Goal: Check status: Check status

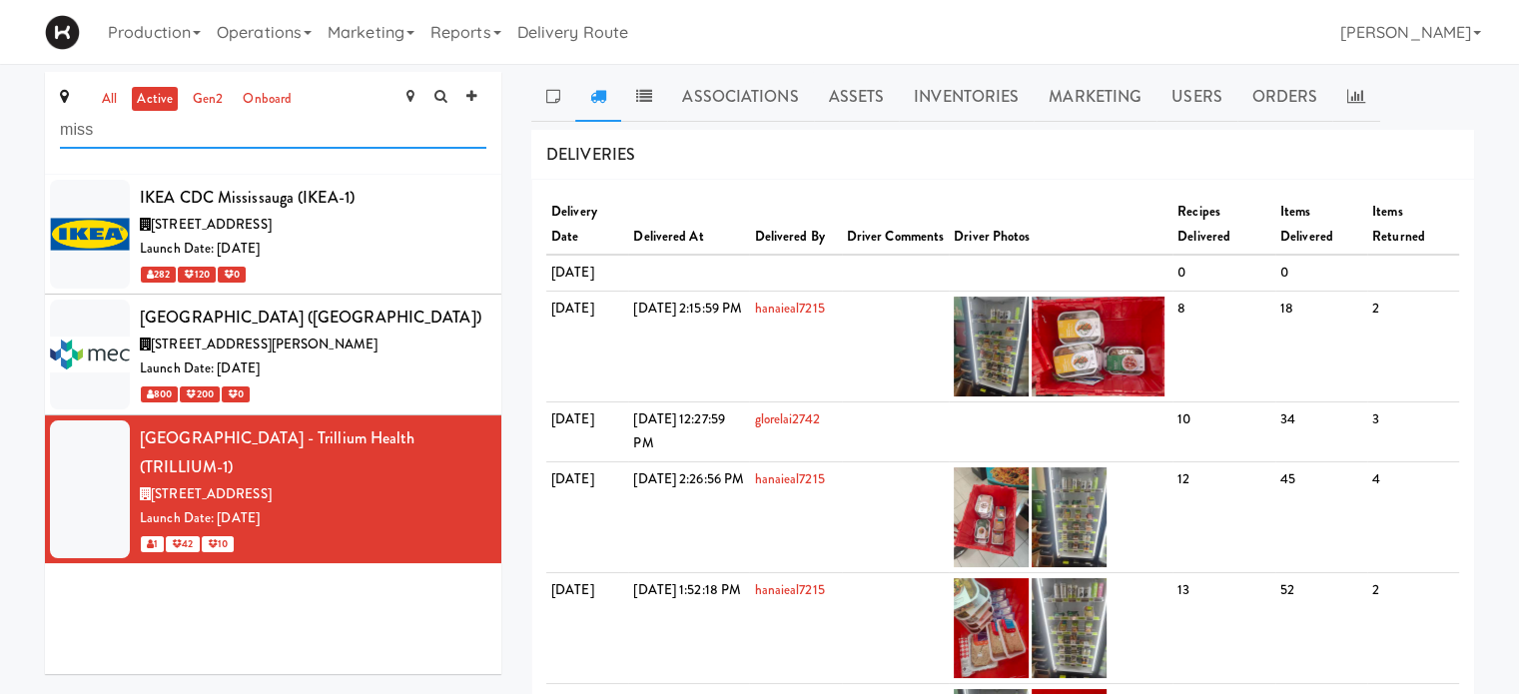
drag, startPoint x: 117, startPoint y: 135, endPoint x: 36, endPoint y: 134, distance: 80.9
click at [36, 134] on div "all active gen2 onboard miss IKEA CDC [GEOGRAPHIC_DATA] (IKEA-1) [STREET_ADDRES…" at bounding box center [273, 380] width 486 height 617
type input "j"
type input "home"
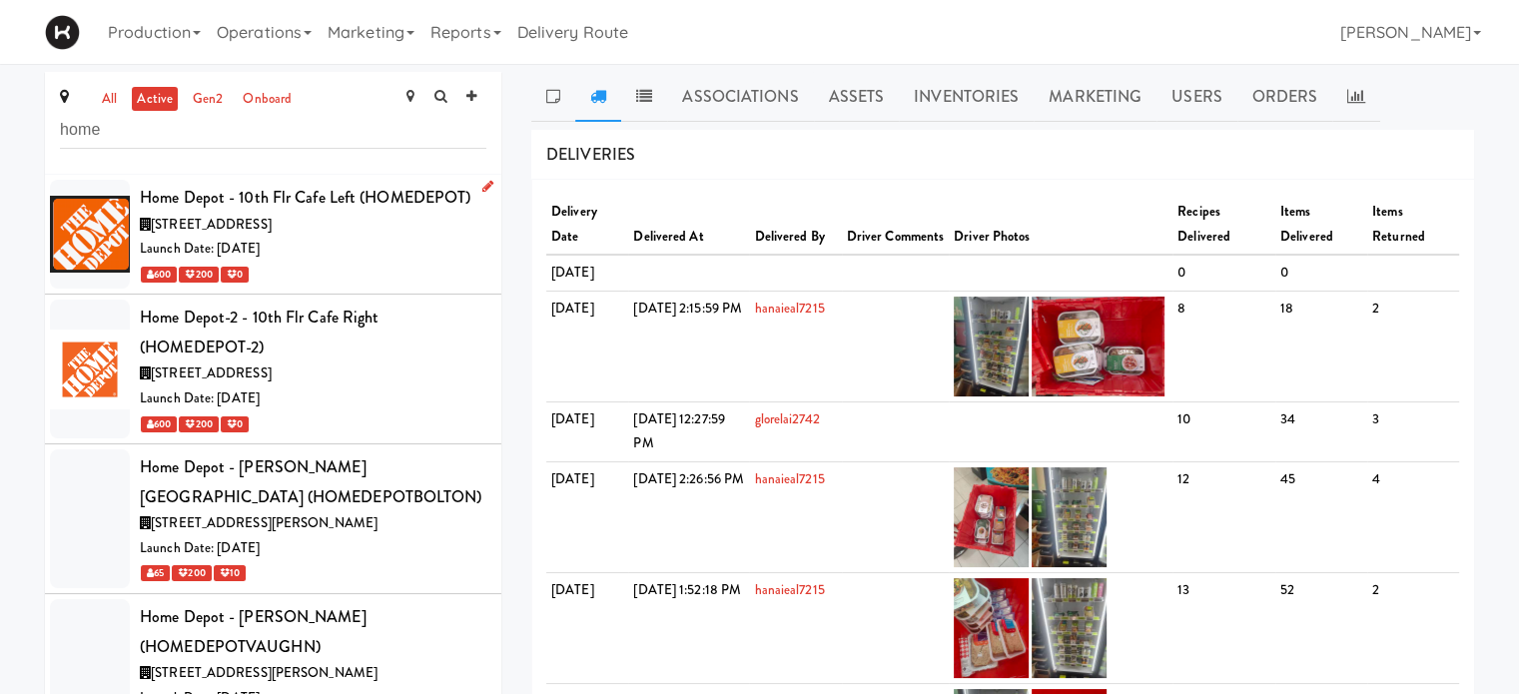
click at [364, 237] on div "Launch Date: [DATE]" at bounding box center [313, 249] width 347 height 25
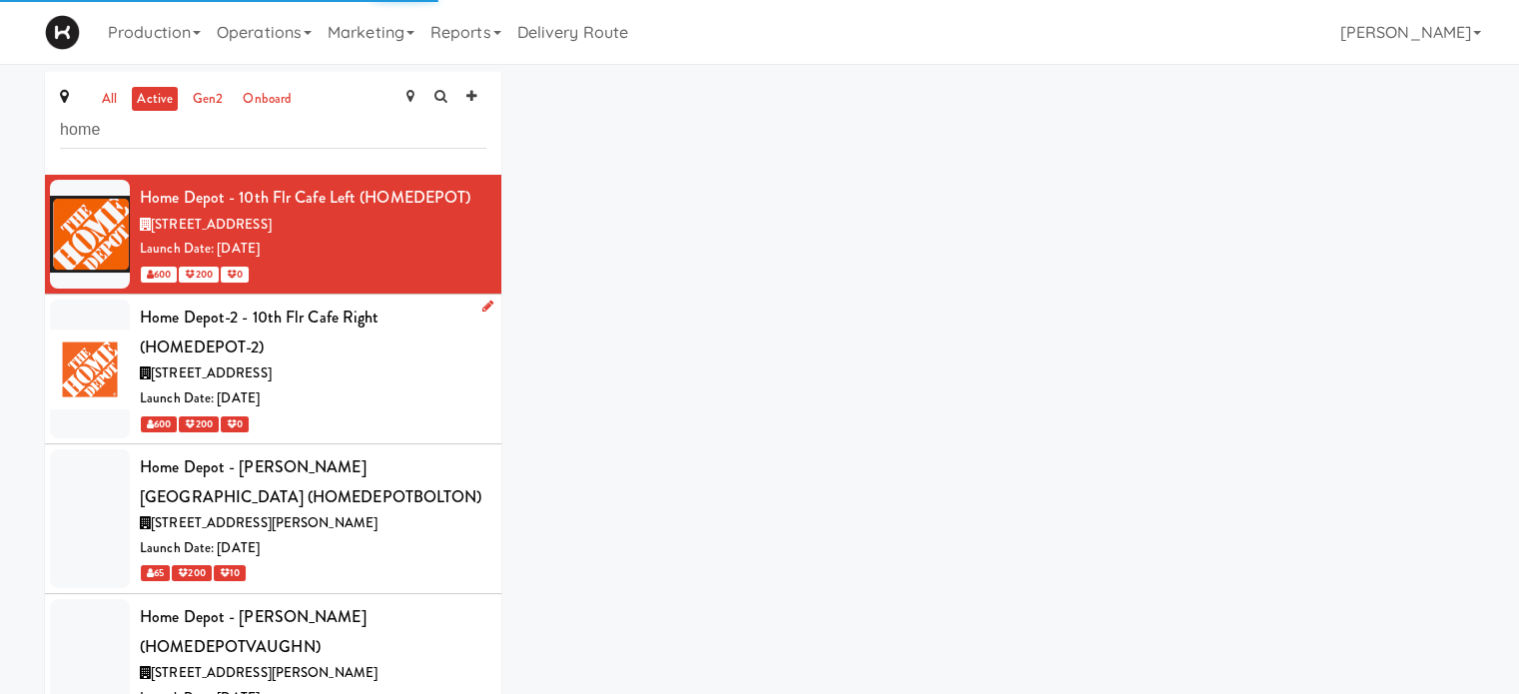
click at [386, 358] on div "Home Depot-2 - 10th Flr Cafe Right (HOMEDEPOT-2)" at bounding box center [313, 332] width 347 height 59
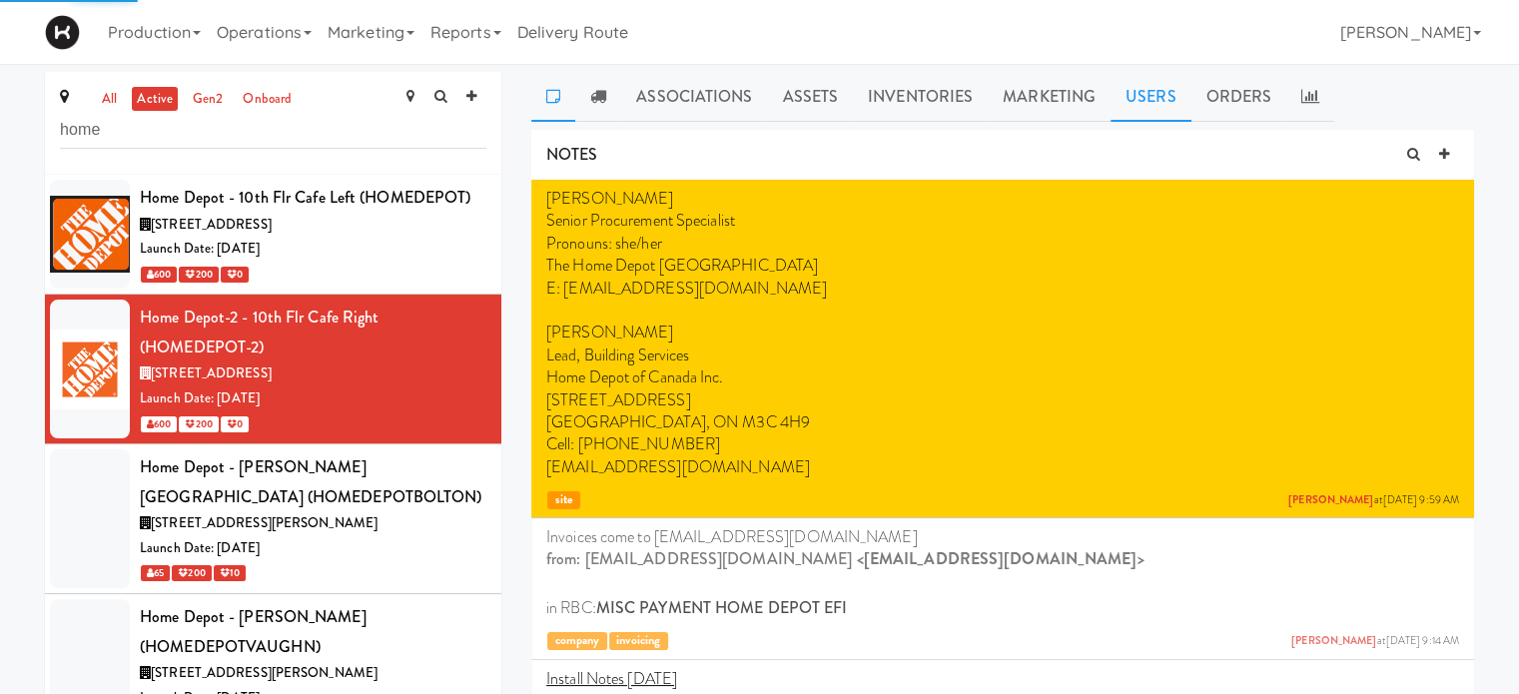
click at [1151, 81] on link "Users" at bounding box center [1151, 97] width 81 height 50
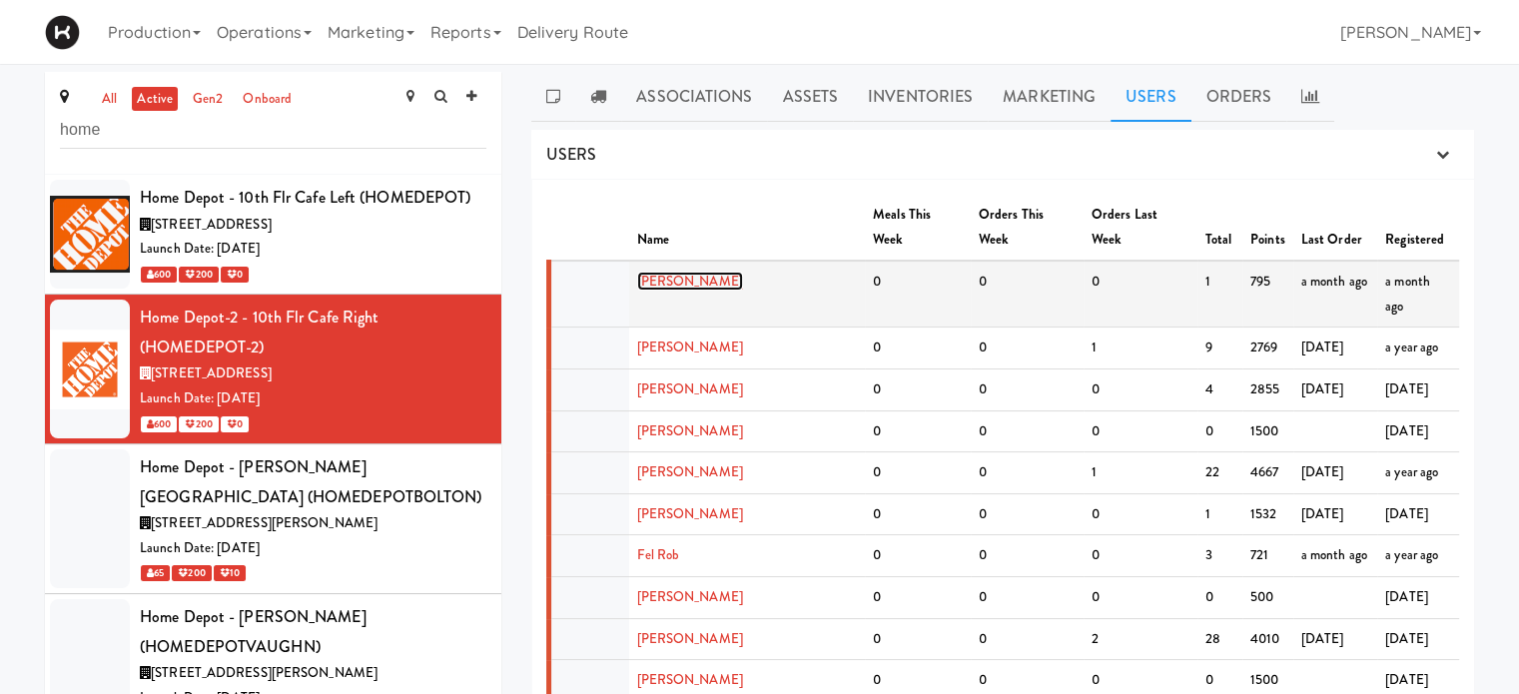
click at [660, 272] on link "[PERSON_NAME]" at bounding box center [690, 281] width 106 height 19
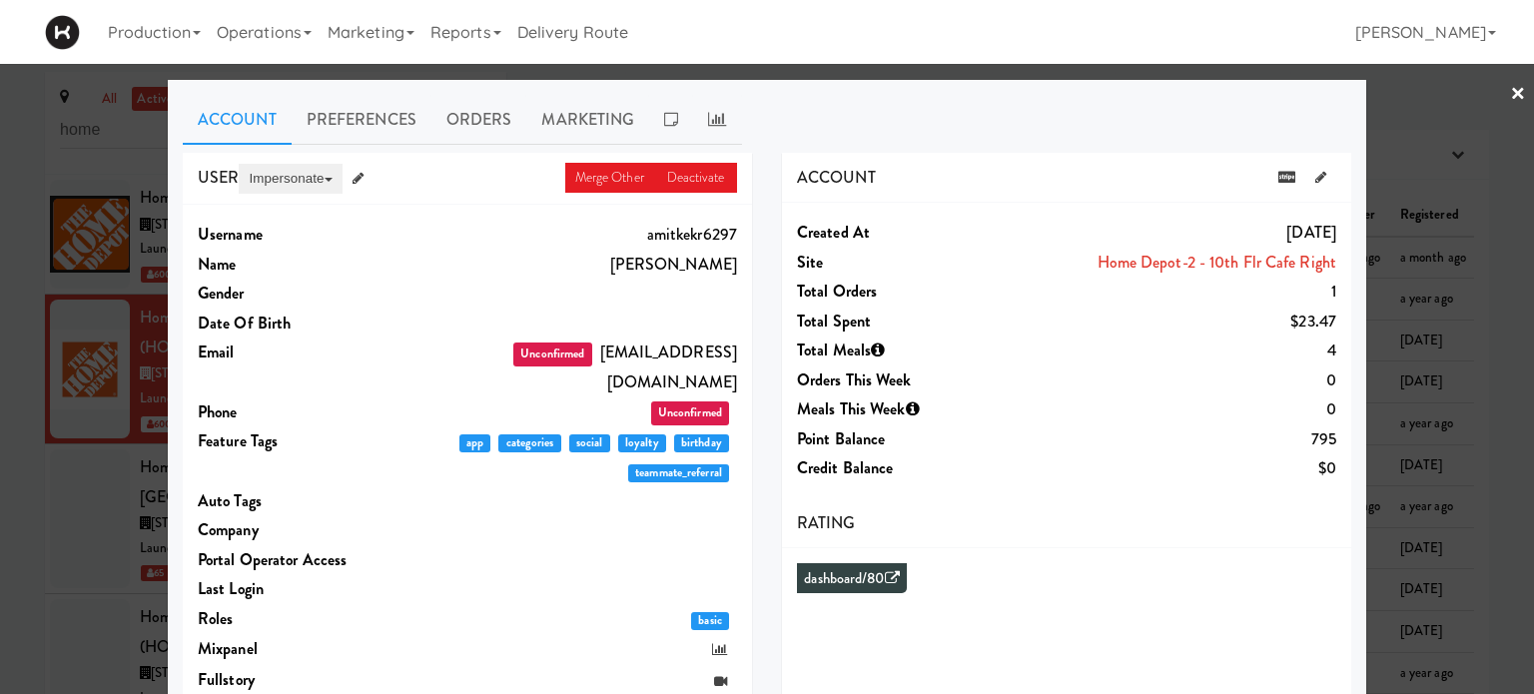
click at [284, 171] on button "Impersonate" at bounding box center [290, 179] width 103 height 30
click at [284, 211] on link "on App" at bounding box center [323, 217] width 168 height 36
click at [1510, 92] on link "×" at bounding box center [1518, 95] width 16 height 62
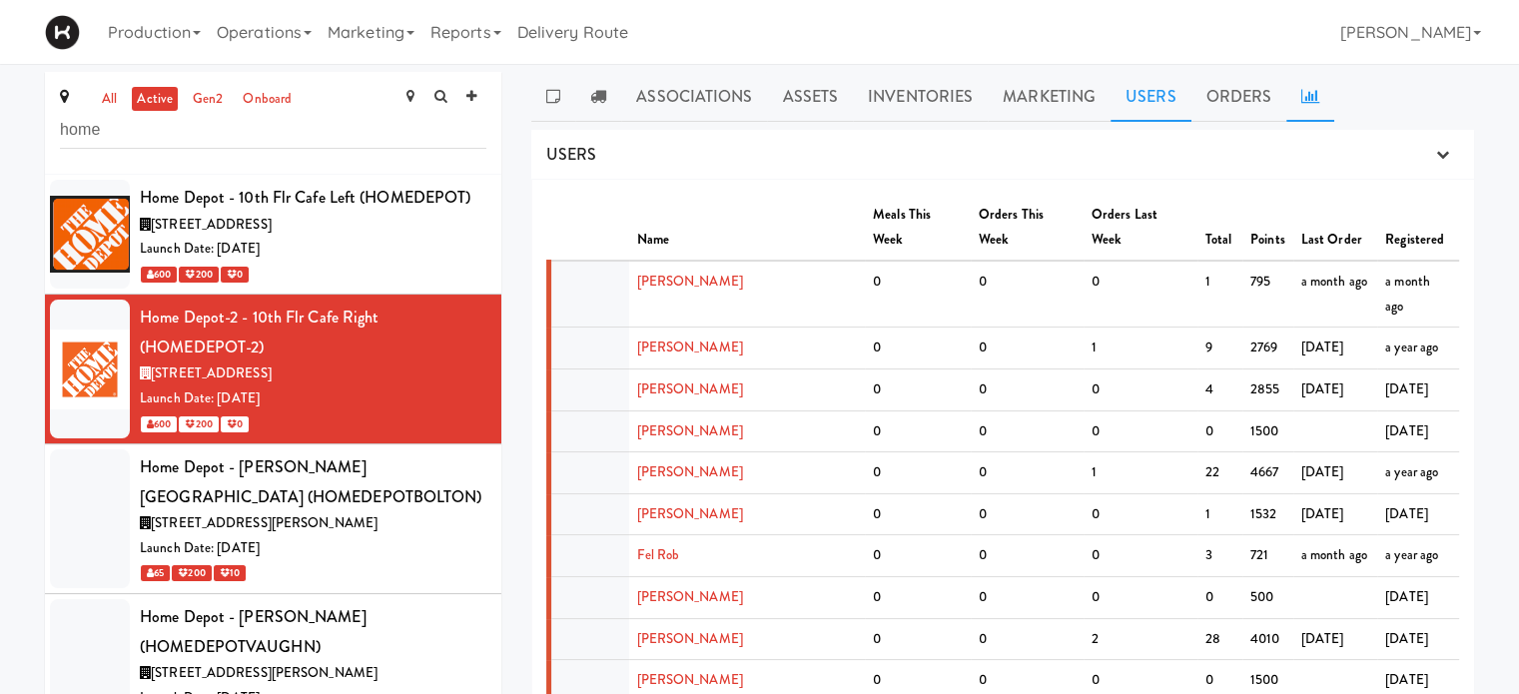
click at [1314, 100] on link at bounding box center [1310, 97] width 48 height 50
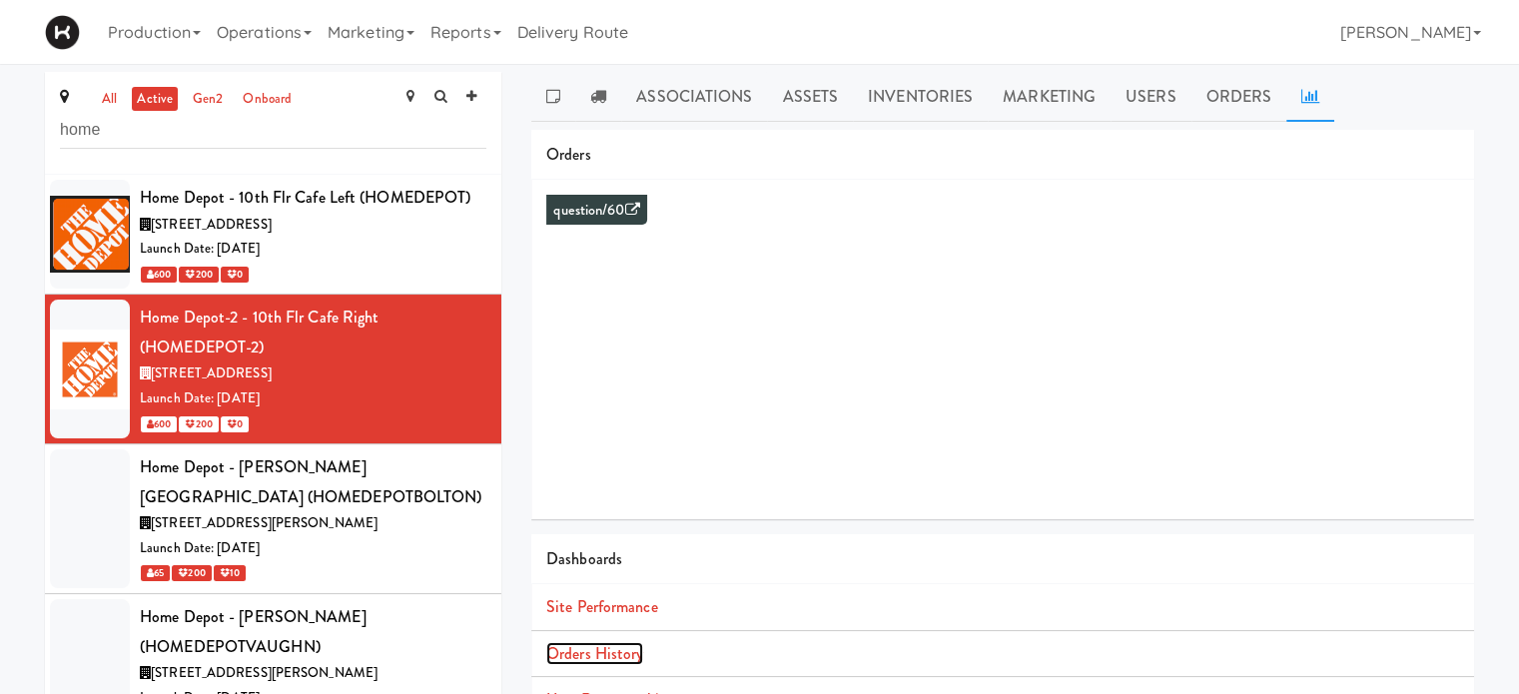
click at [575, 654] on link "Orders History" at bounding box center [594, 653] width 97 height 23
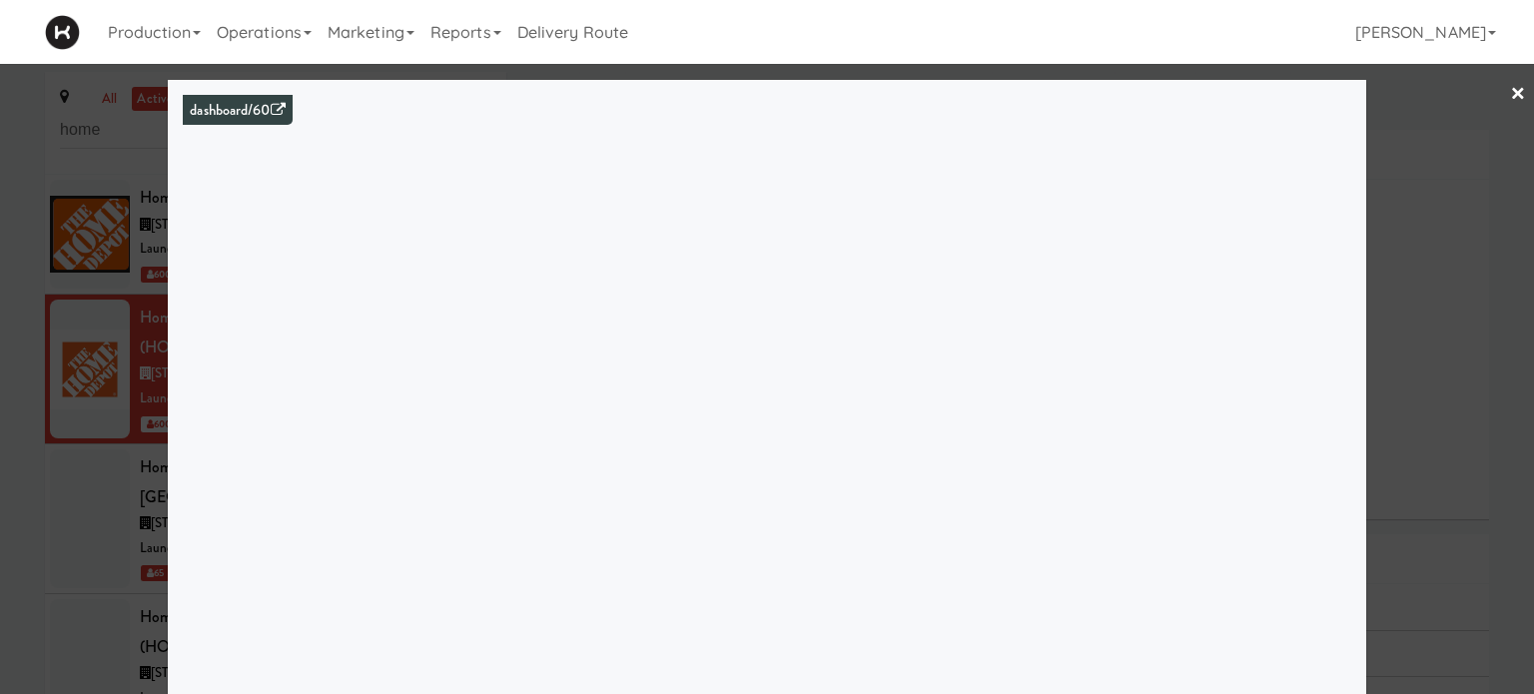
click at [1510, 92] on link "×" at bounding box center [1518, 95] width 16 height 62
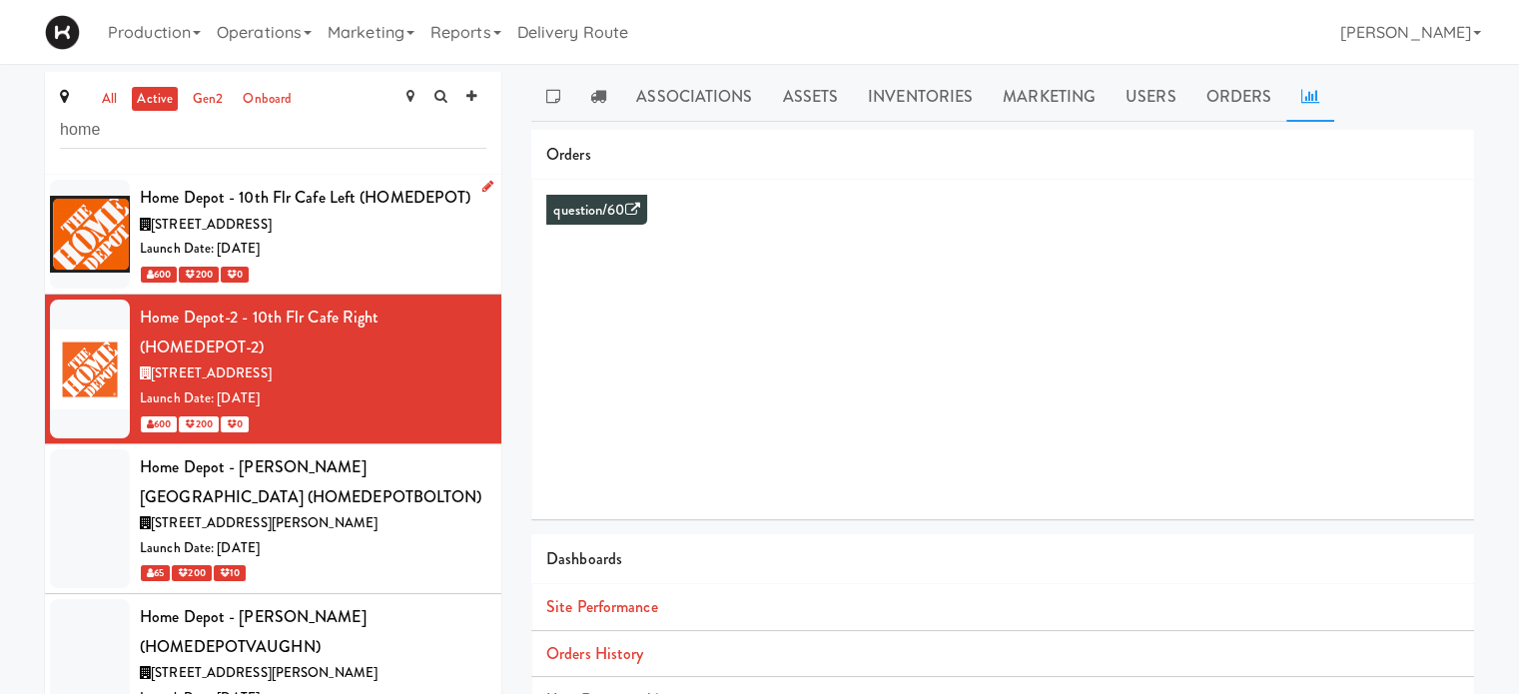
click at [381, 209] on div "Home Depot - 10th Flr Cafe Left (HOMEDEPOT)" at bounding box center [313, 198] width 347 height 30
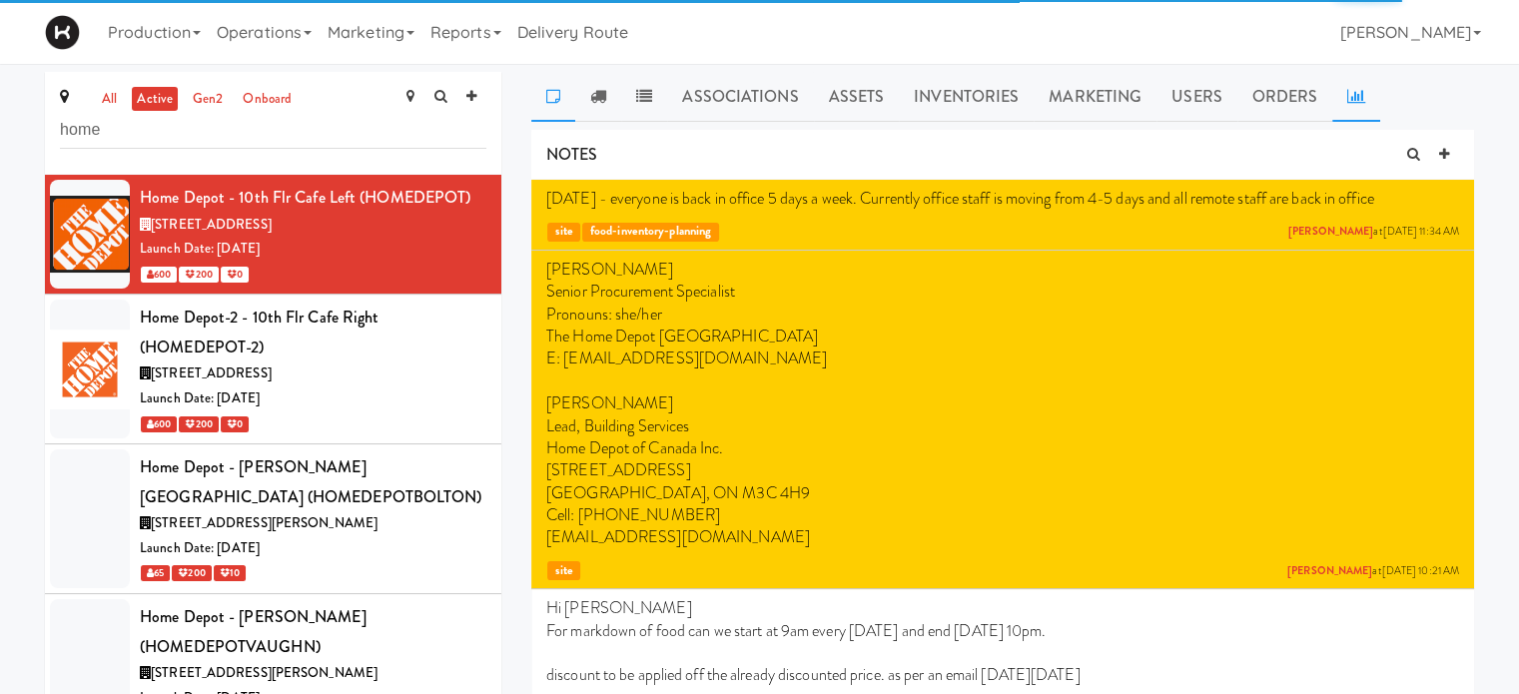
click at [1350, 98] on icon at bounding box center [1356, 96] width 18 height 16
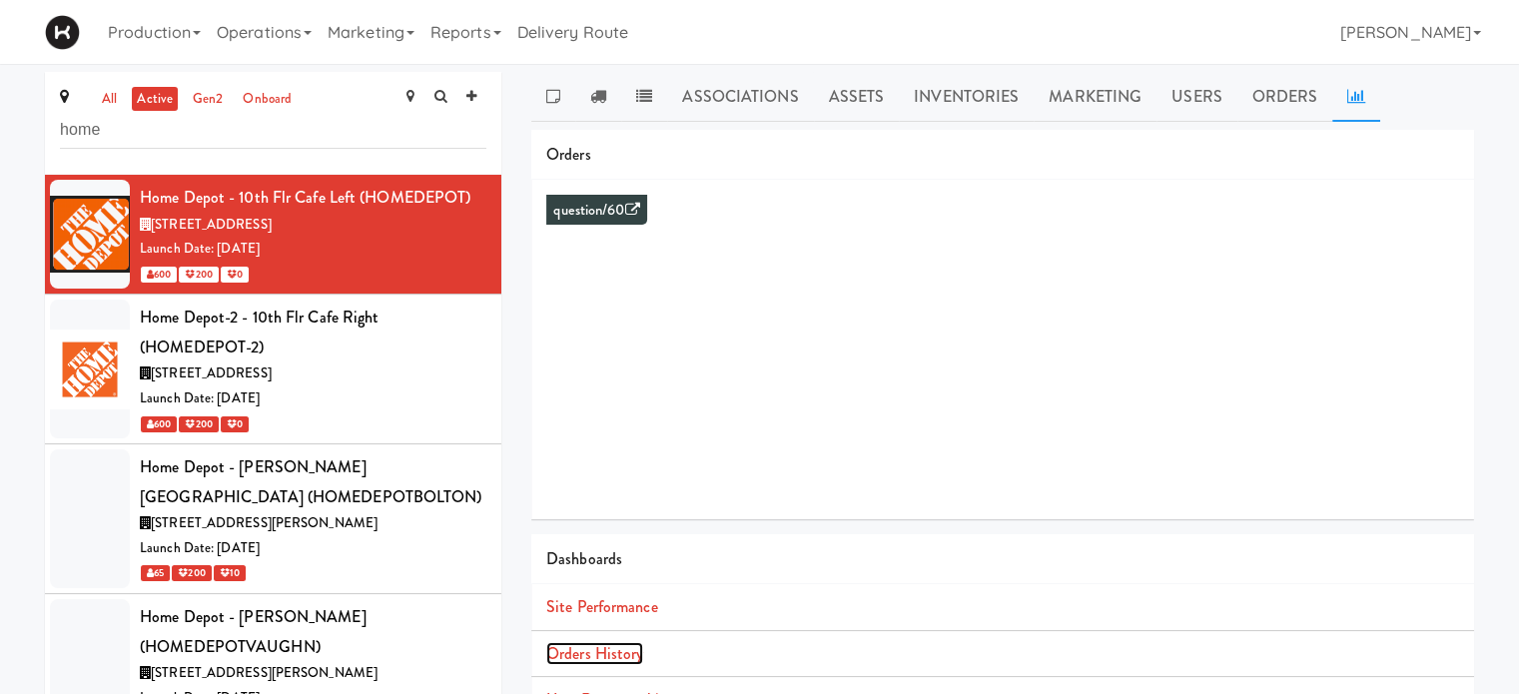
click at [571, 649] on link "Orders History" at bounding box center [594, 653] width 97 height 23
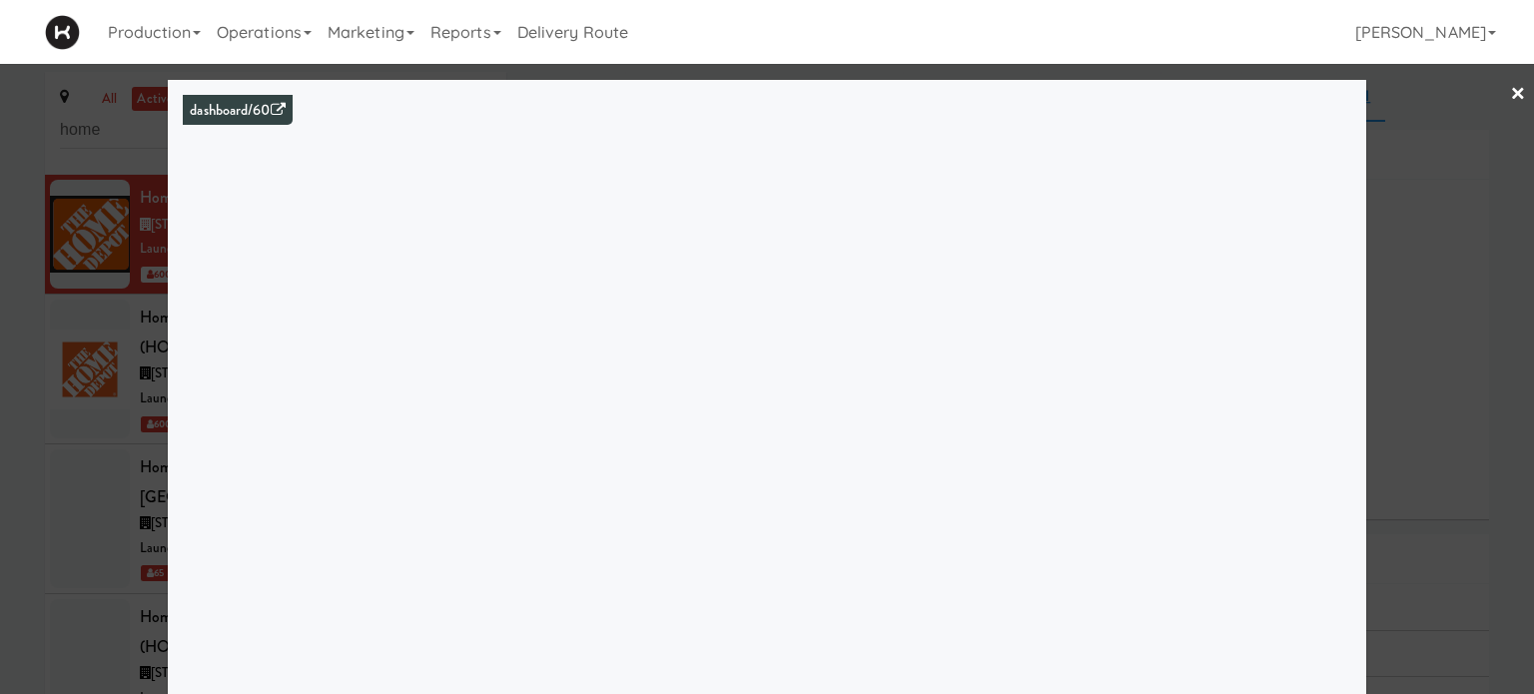
click at [1510, 86] on link "×" at bounding box center [1518, 95] width 16 height 62
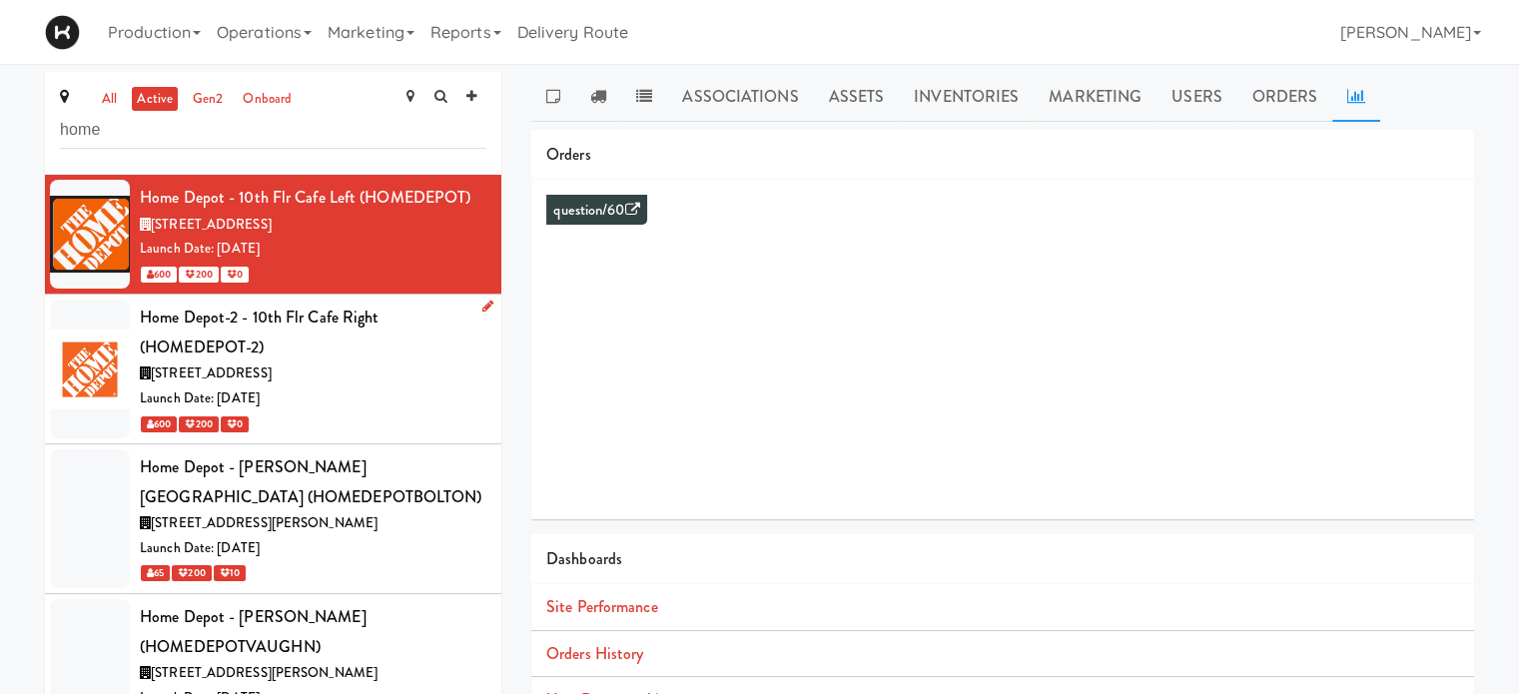
click at [359, 348] on div "Home Depot-2 - 10th Flr Cafe Right (HOMEDEPOT-2)" at bounding box center [313, 332] width 347 height 59
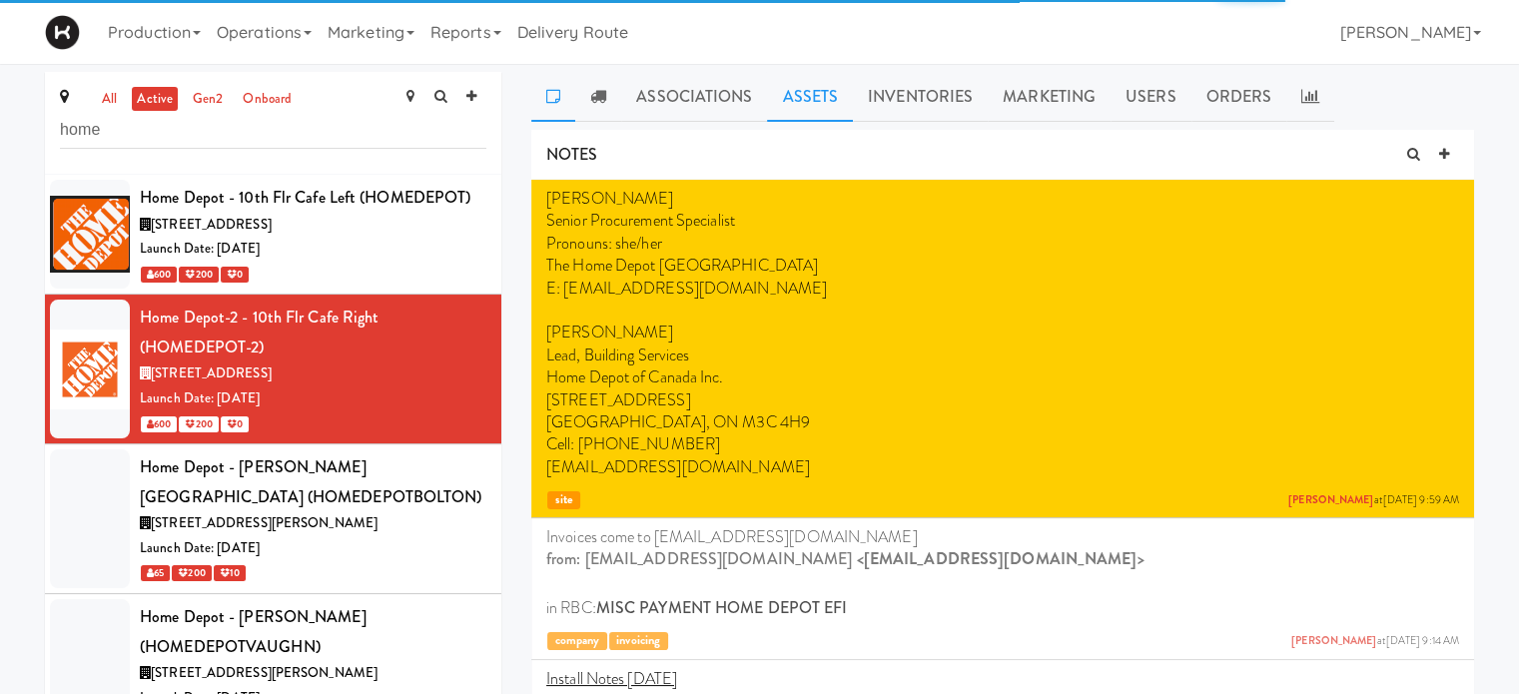
click at [826, 95] on link "Assets" at bounding box center [810, 97] width 86 height 50
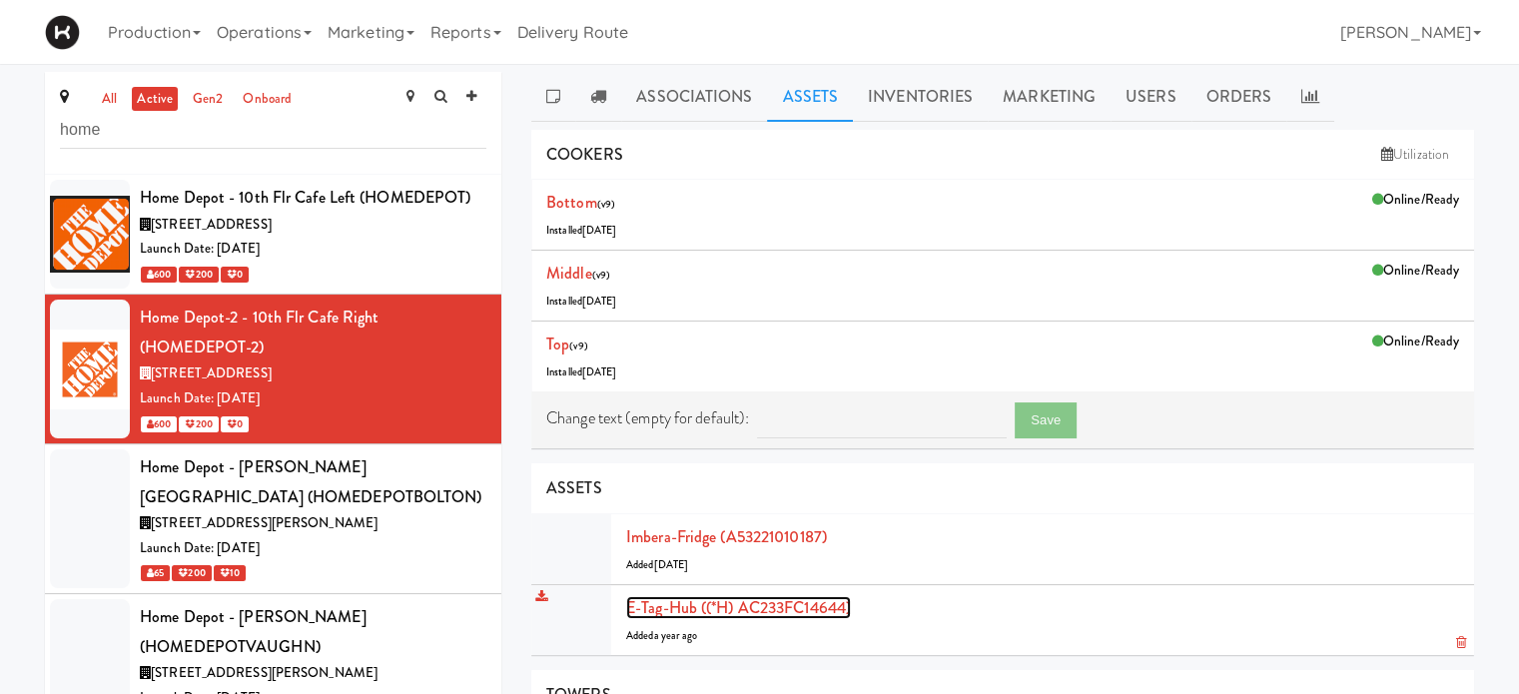
click at [680, 603] on link "E-tag-hub ((*H) AC233FC14644)" at bounding box center [738, 607] width 225 height 23
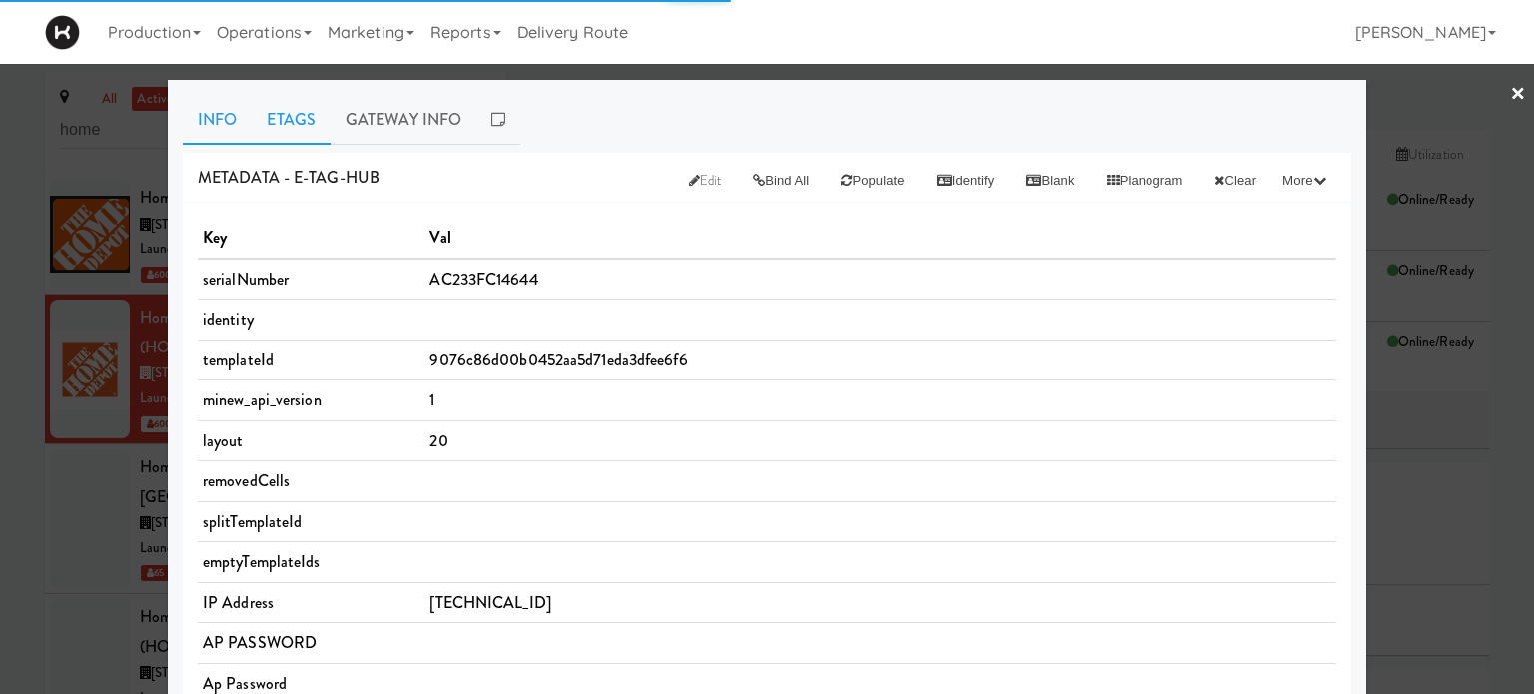
click at [312, 119] on link "Etags" at bounding box center [291, 120] width 79 height 50
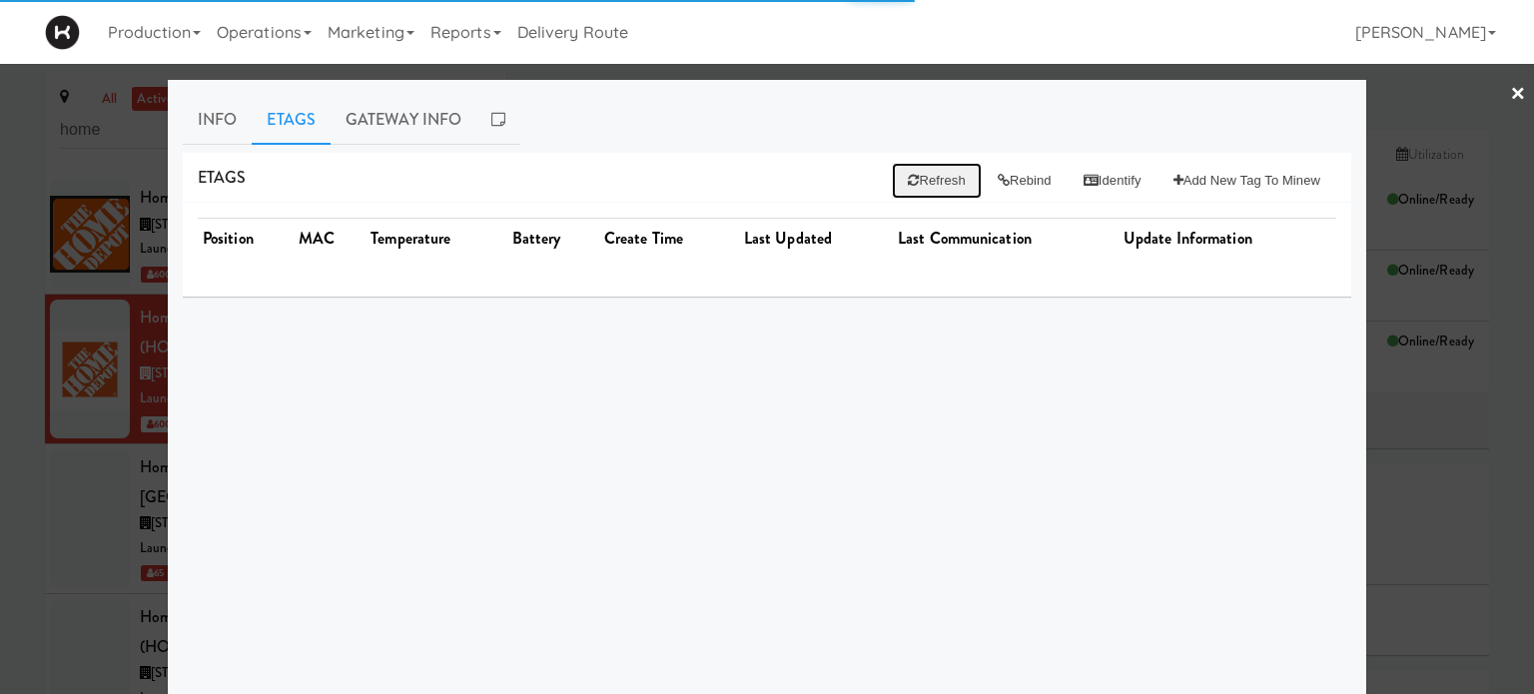
click at [914, 178] on button "Refresh" at bounding box center [936, 181] width 89 height 36
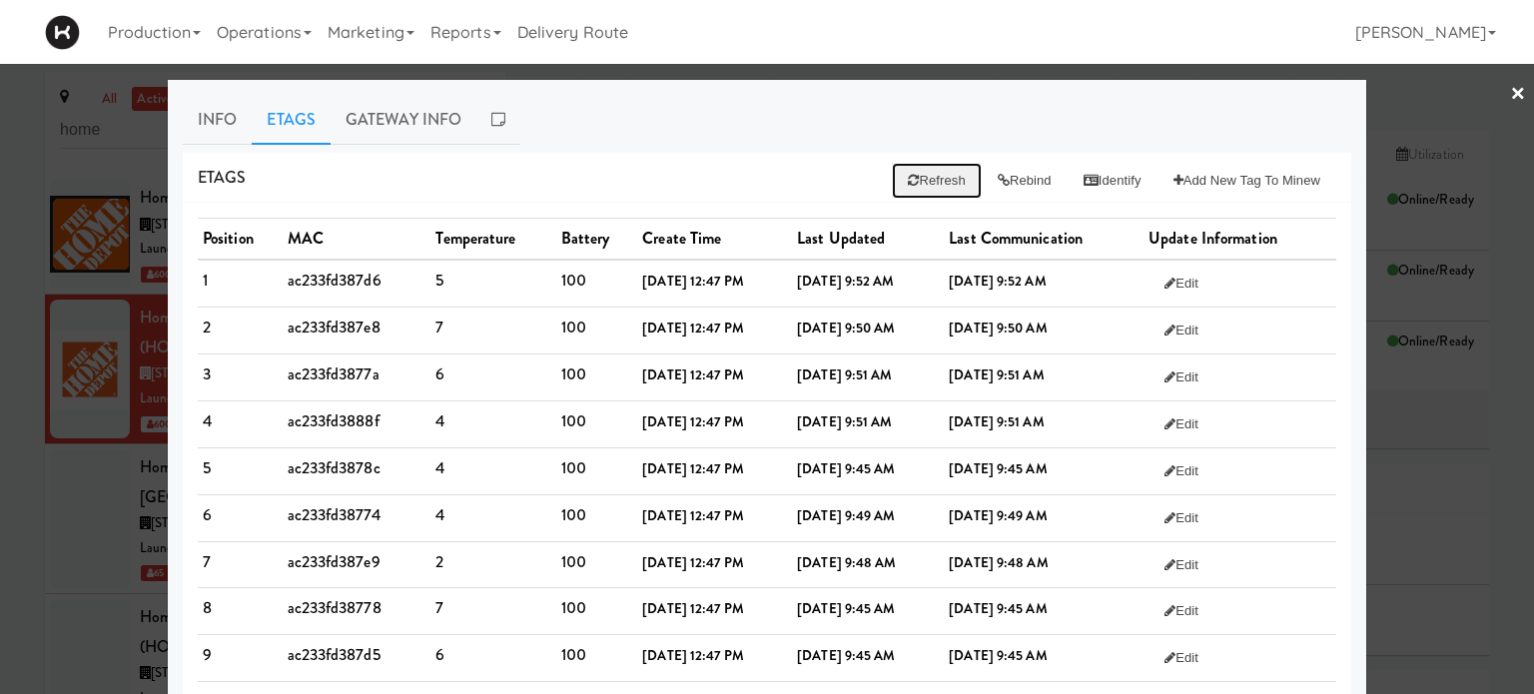
click at [929, 185] on button "Refresh" at bounding box center [936, 181] width 89 height 36
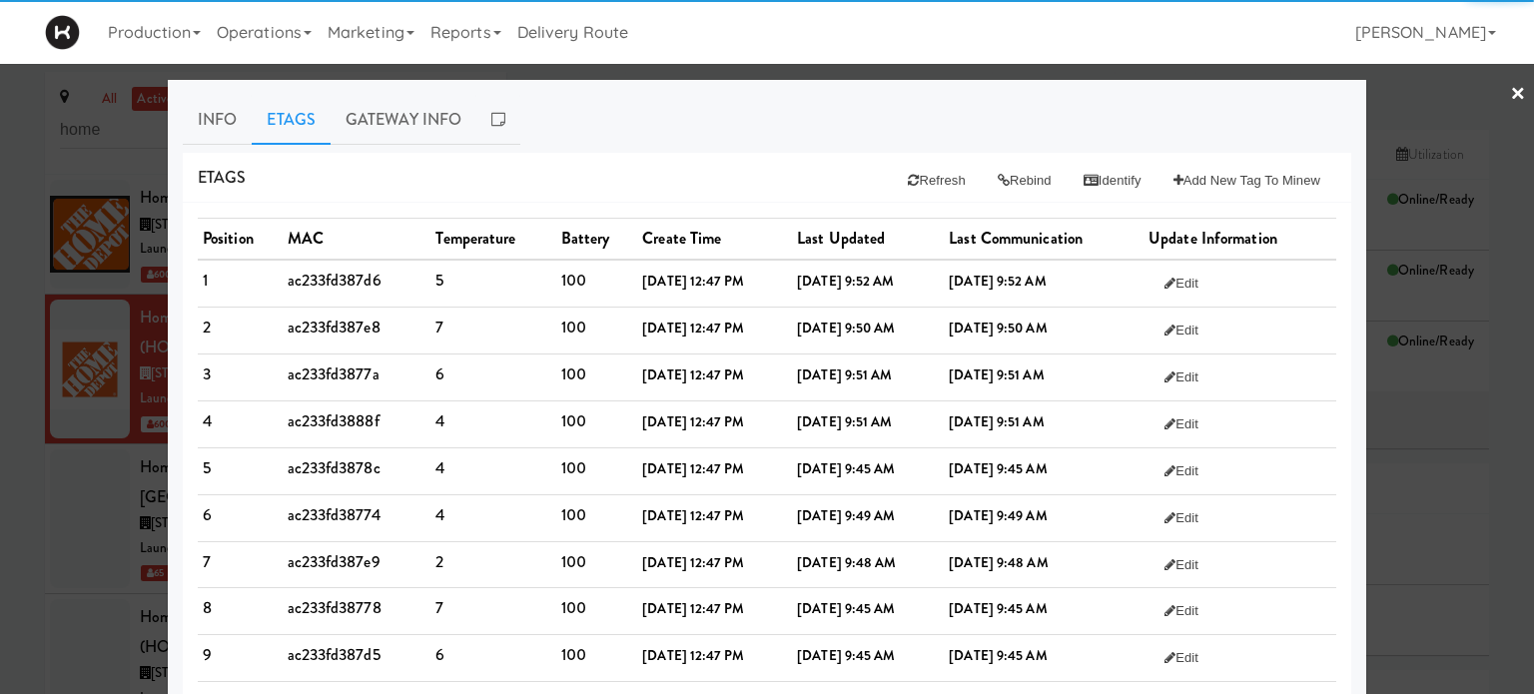
click at [1510, 89] on link "×" at bounding box center [1518, 95] width 16 height 62
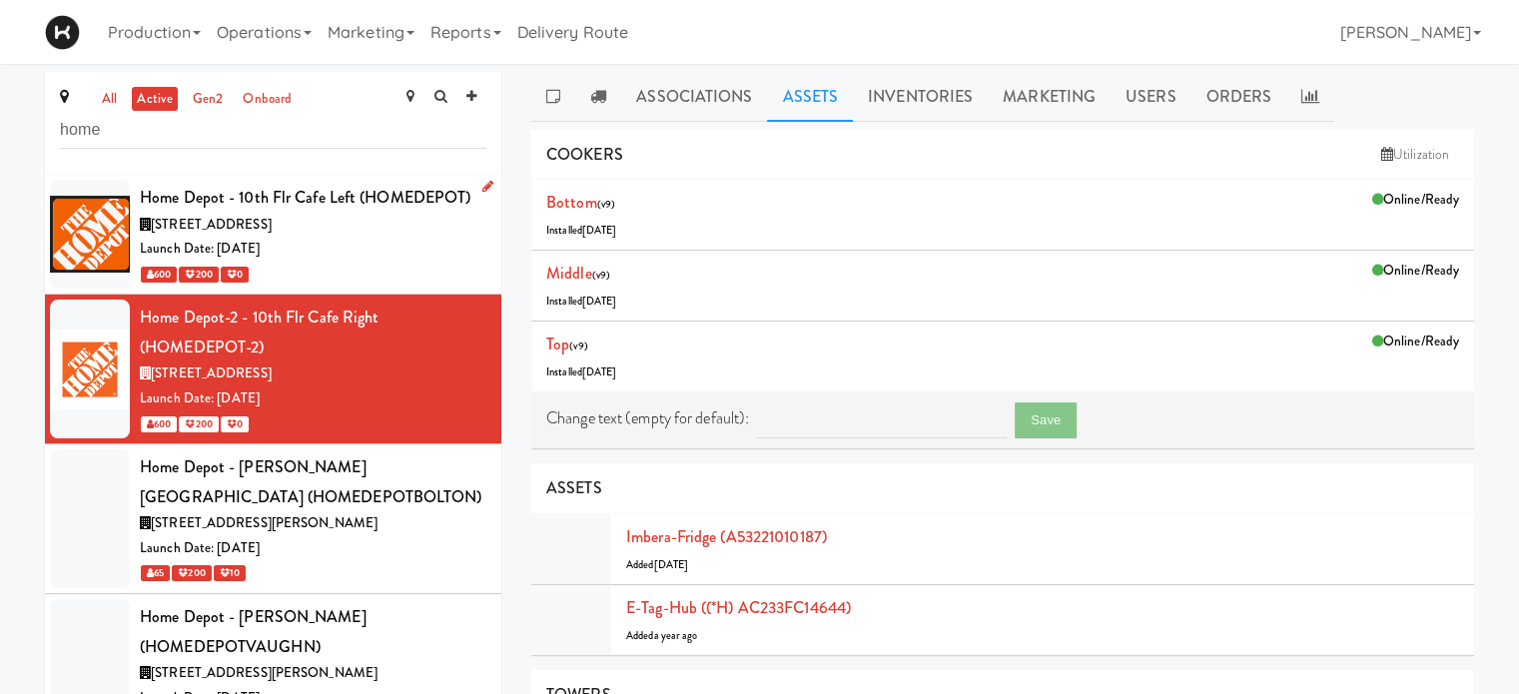
click at [359, 257] on div "Launch Date: [DATE]" at bounding box center [313, 249] width 347 height 25
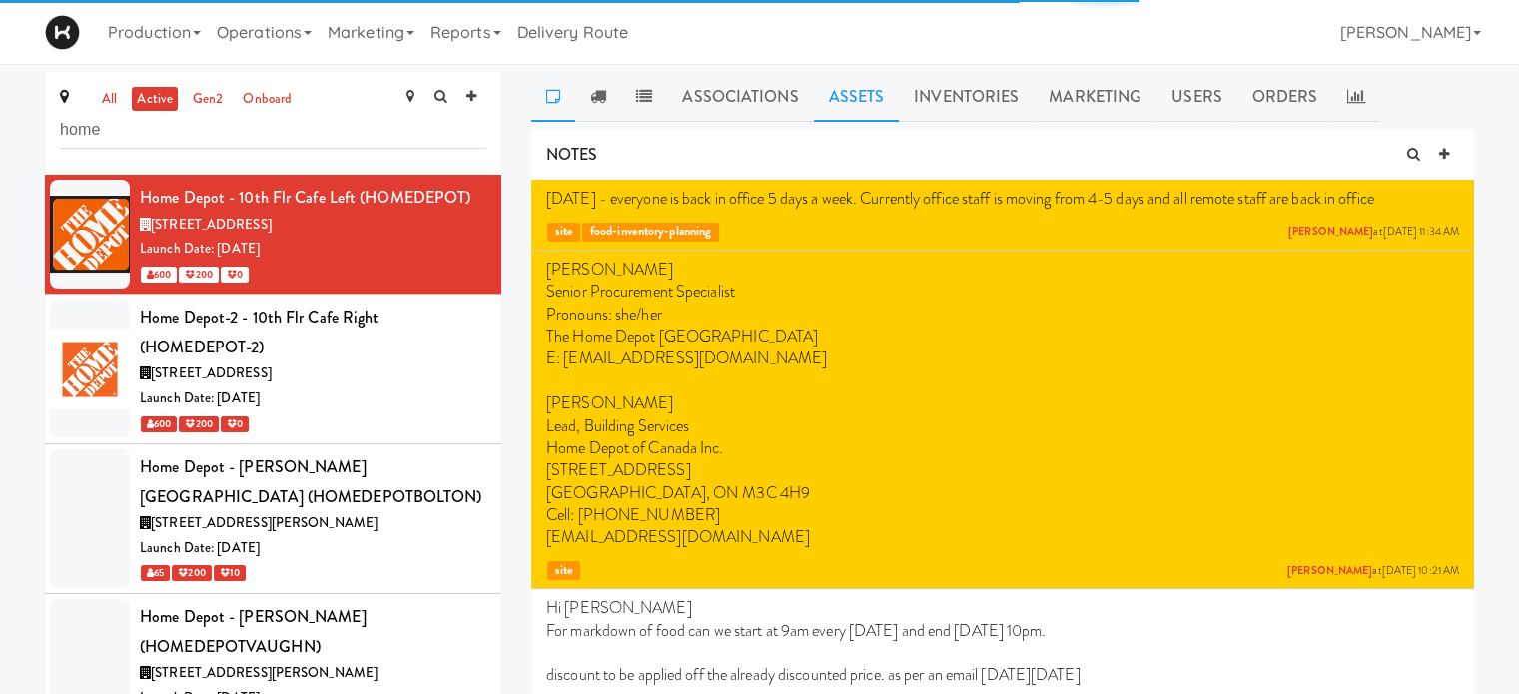
click at [857, 93] on link "Assets" at bounding box center [857, 97] width 86 height 50
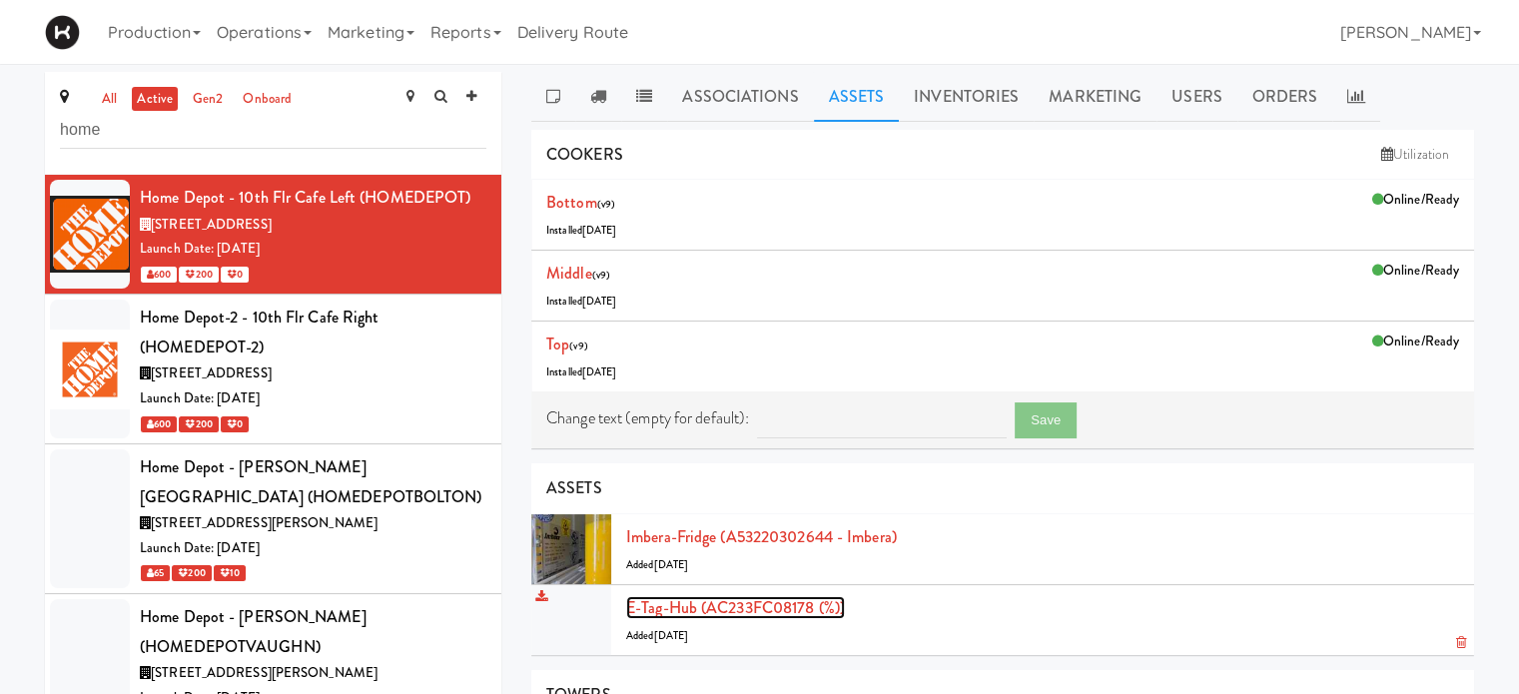
click at [699, 603] on link "E-tag-hub (AC233FC08178 (%))" at bounding box center [735, 607] width 219 height 23
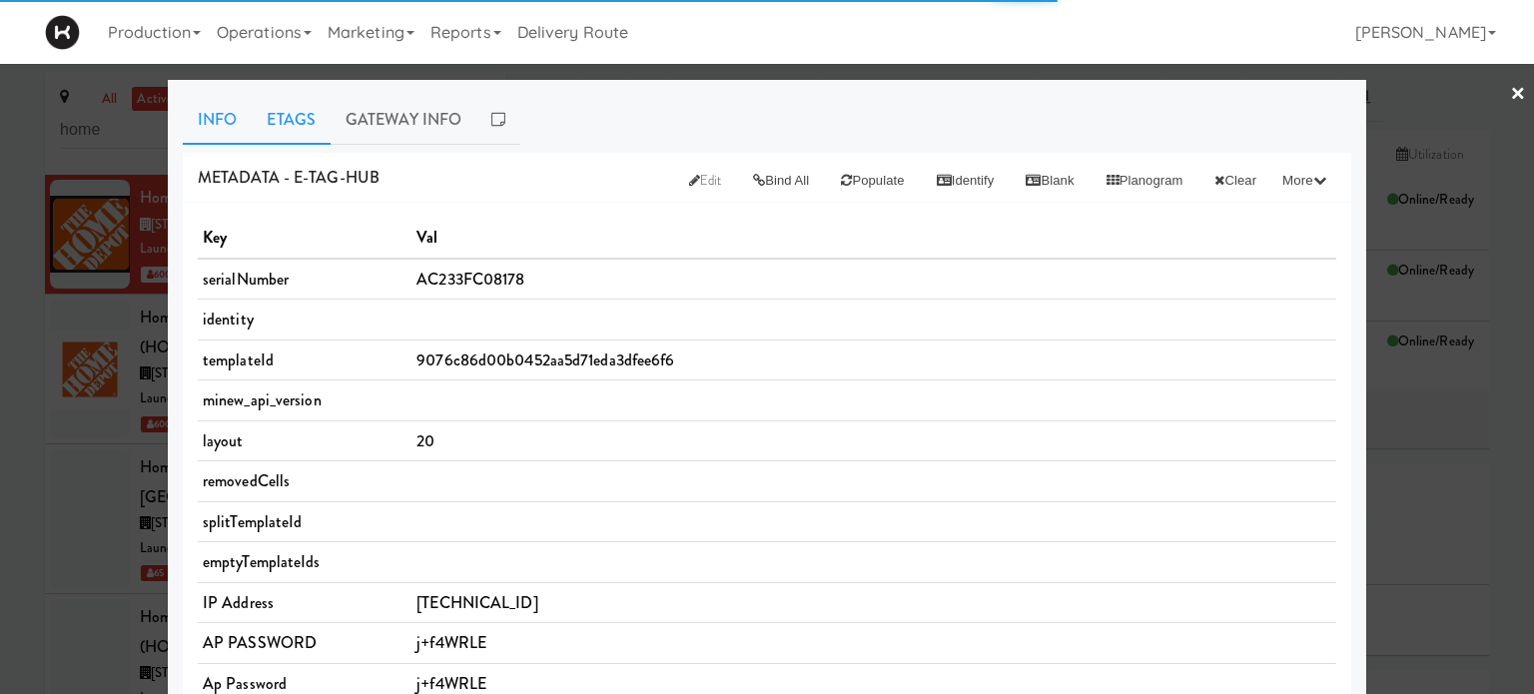
click at [296, 119] on link "Etags" at bounding box center [291, 120] width 79 height 50
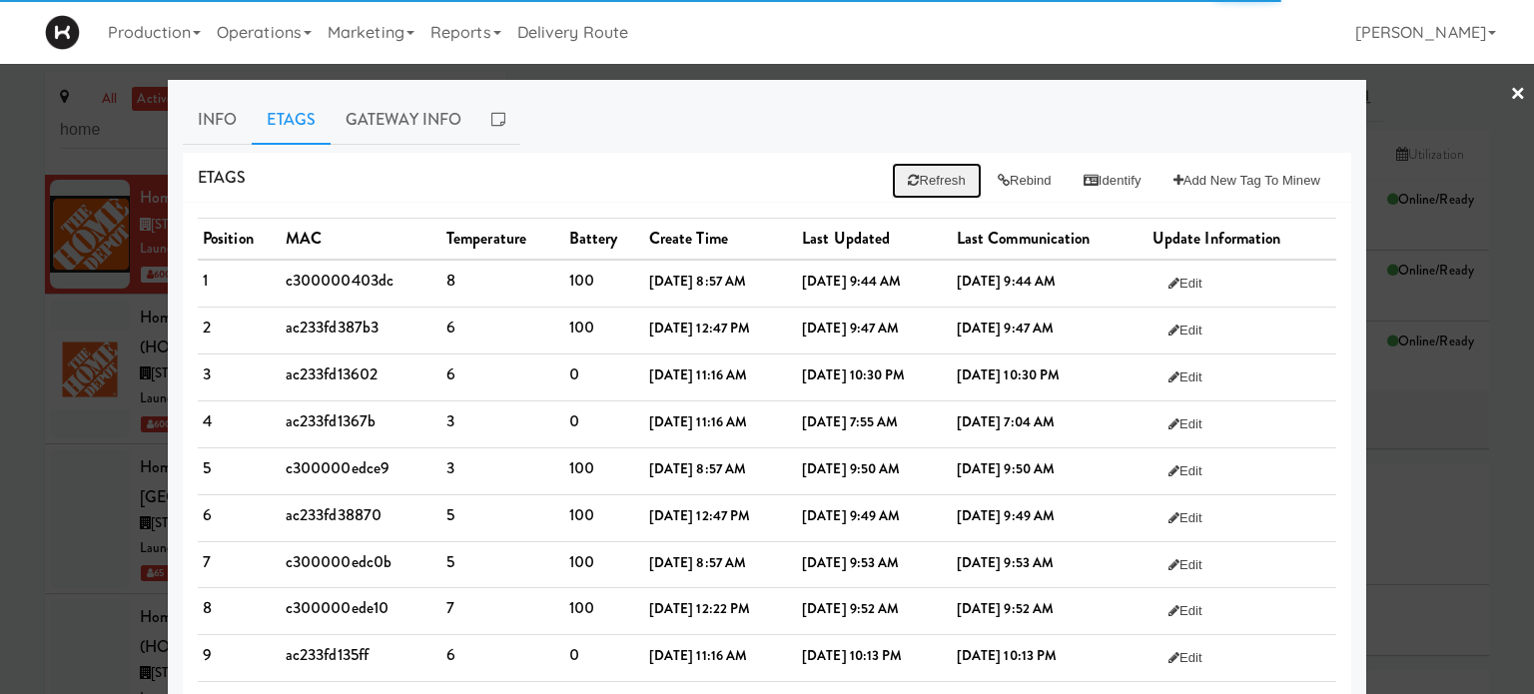
click at [923, 175] on button "Refresh" at bounding box center [936, 181] width 89 height 36
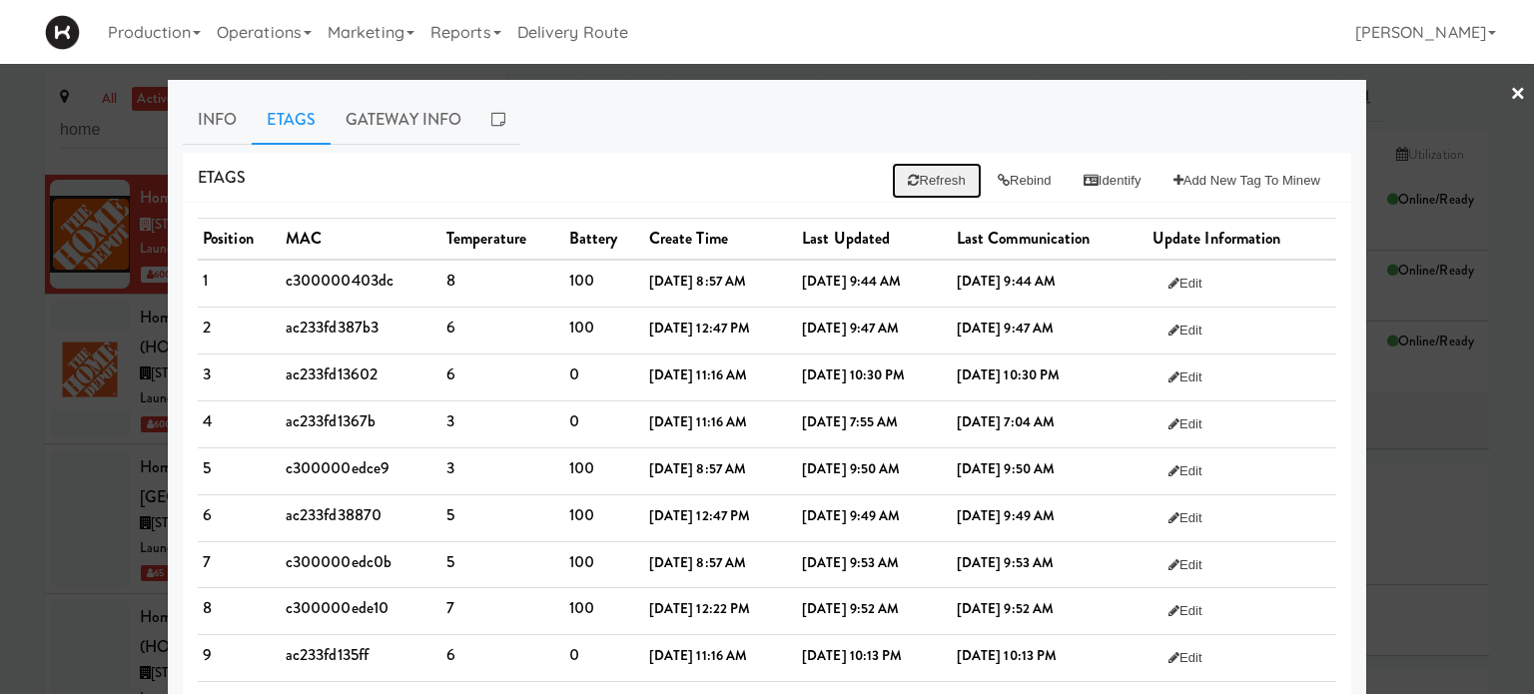
click at [921, 175] on button "Refresh" at bounding box center [936, 181] width 89 height 36
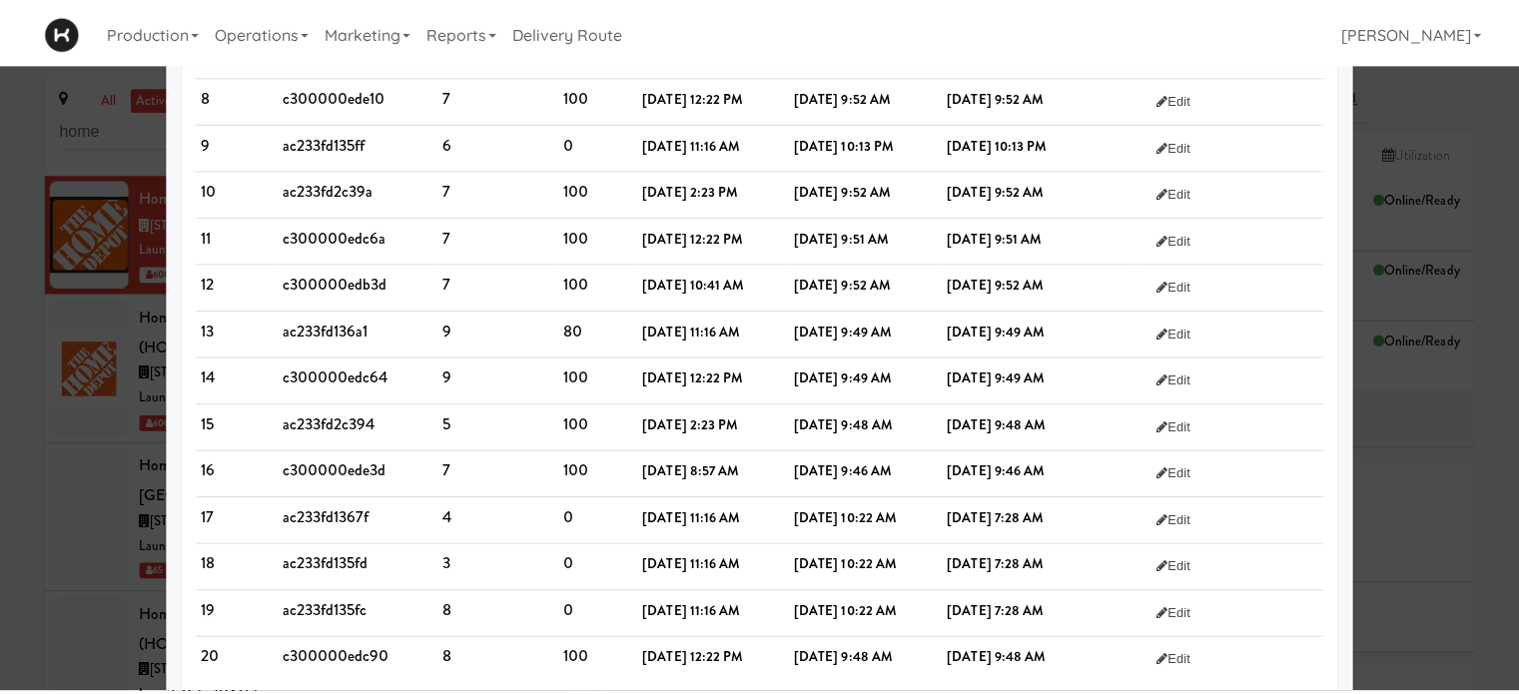
scroll to position [551, 0]
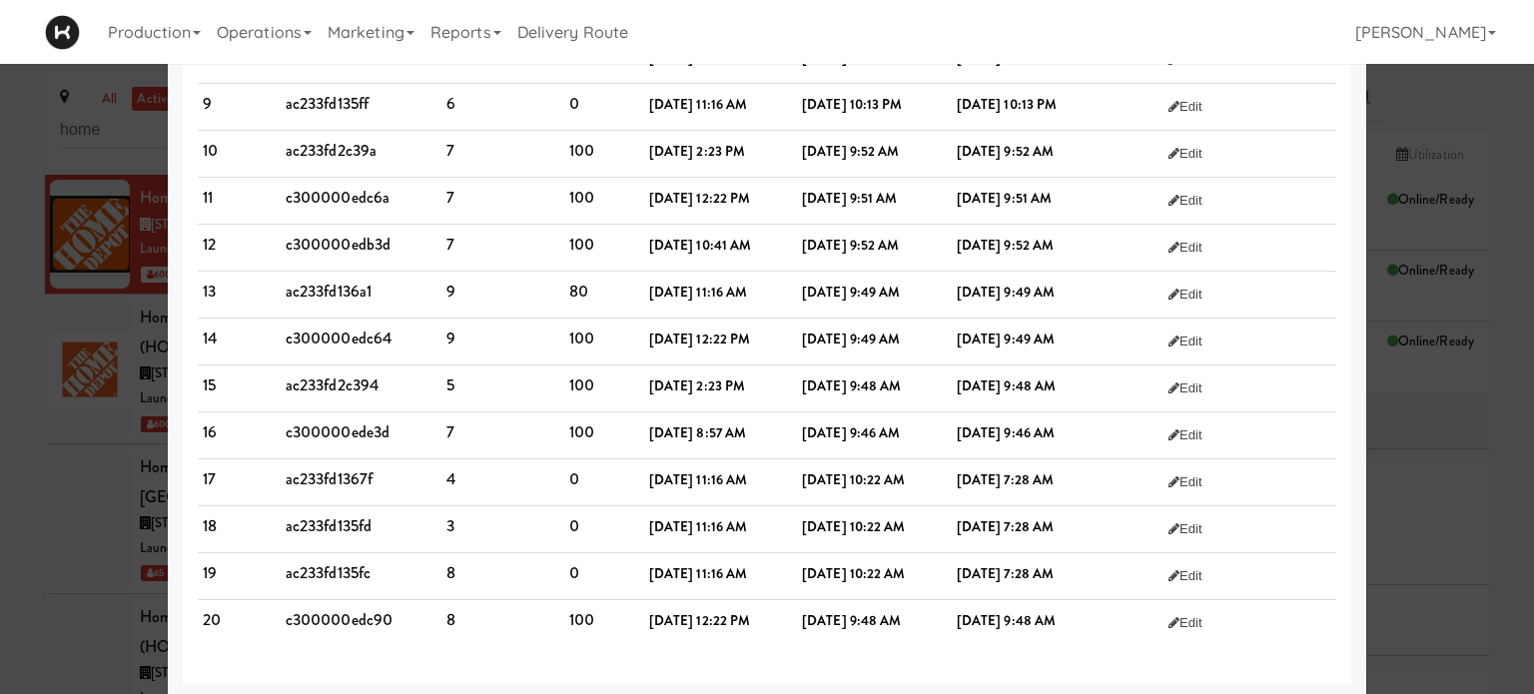
click at [1506, 83] on div at bounding box center [767, 347] width 1534 height 694
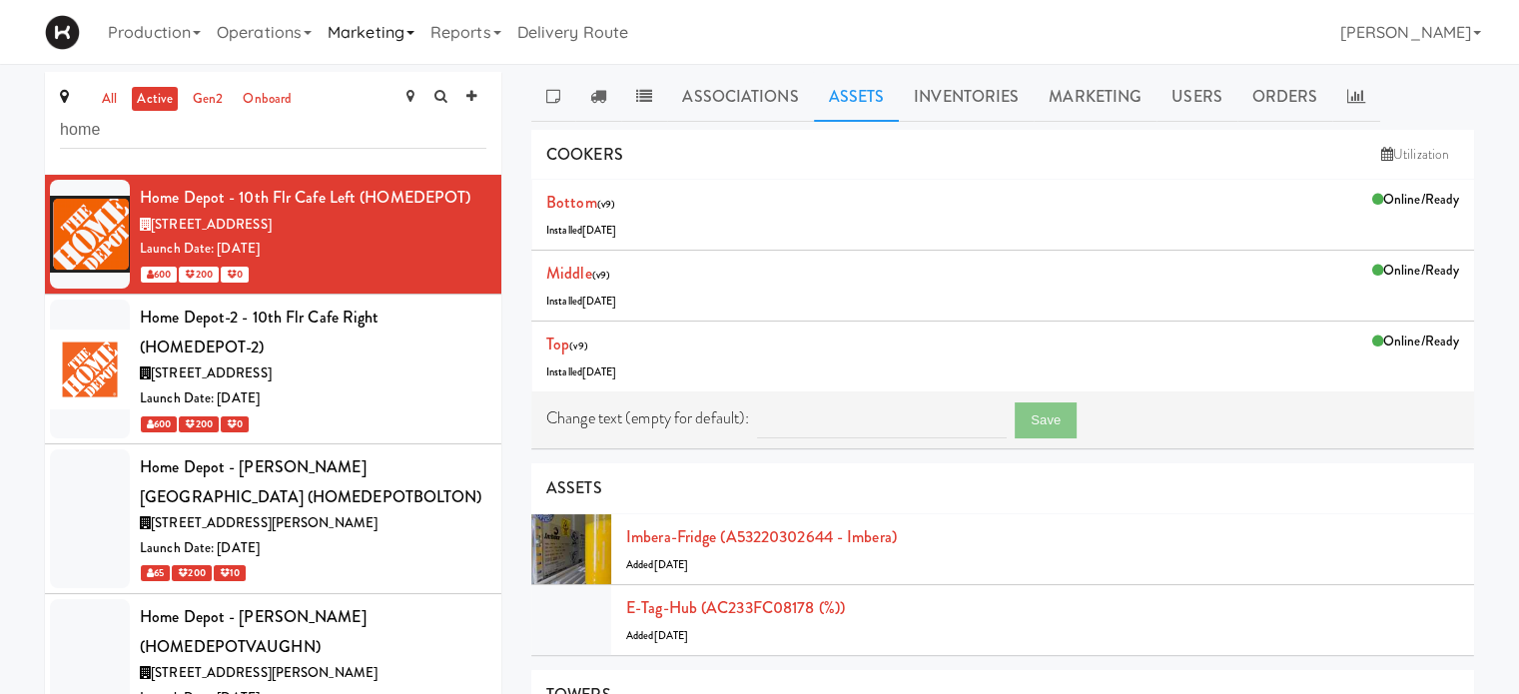
click at [359, 35] on link "Marketing" at bounding box center [371, 32] width 103 height 64
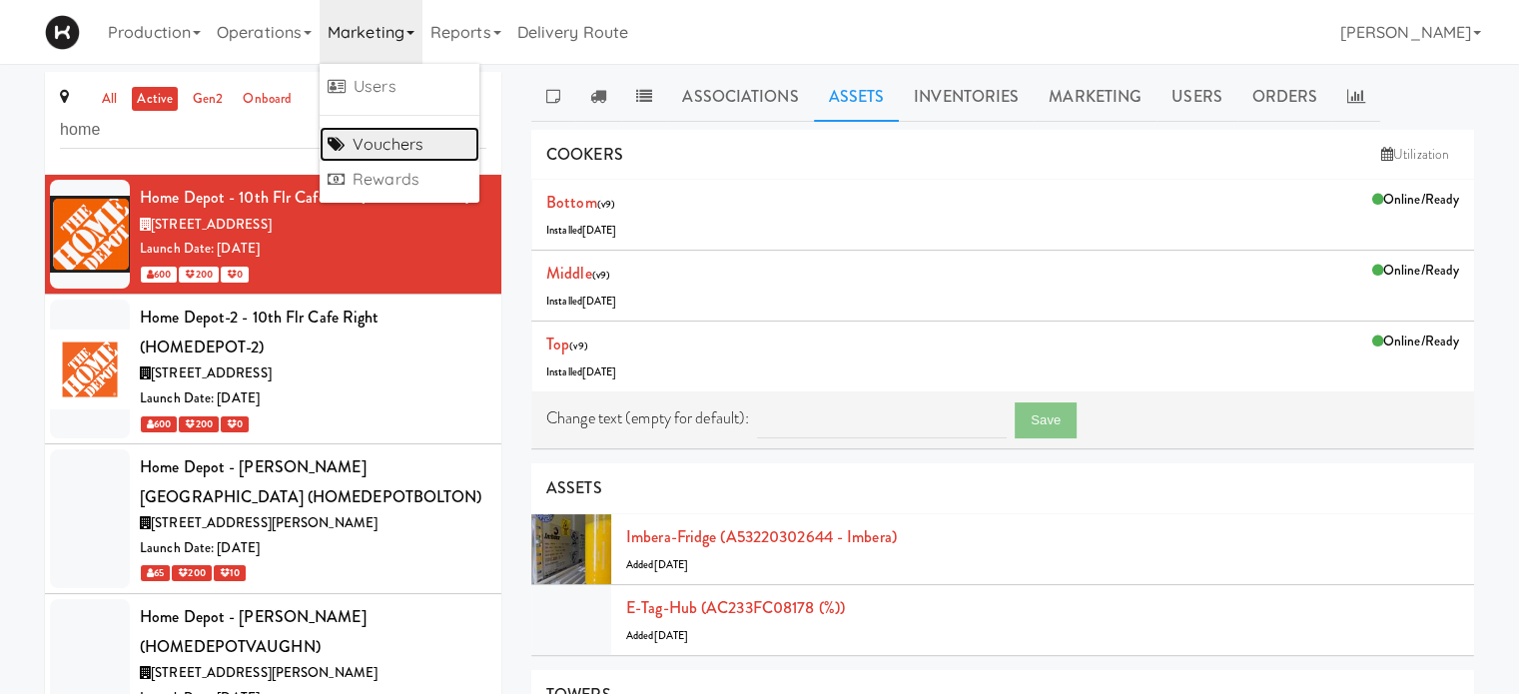
click at [372, 149] on link "Vouchers" at bounding box center [400, 145] width 160 height 36
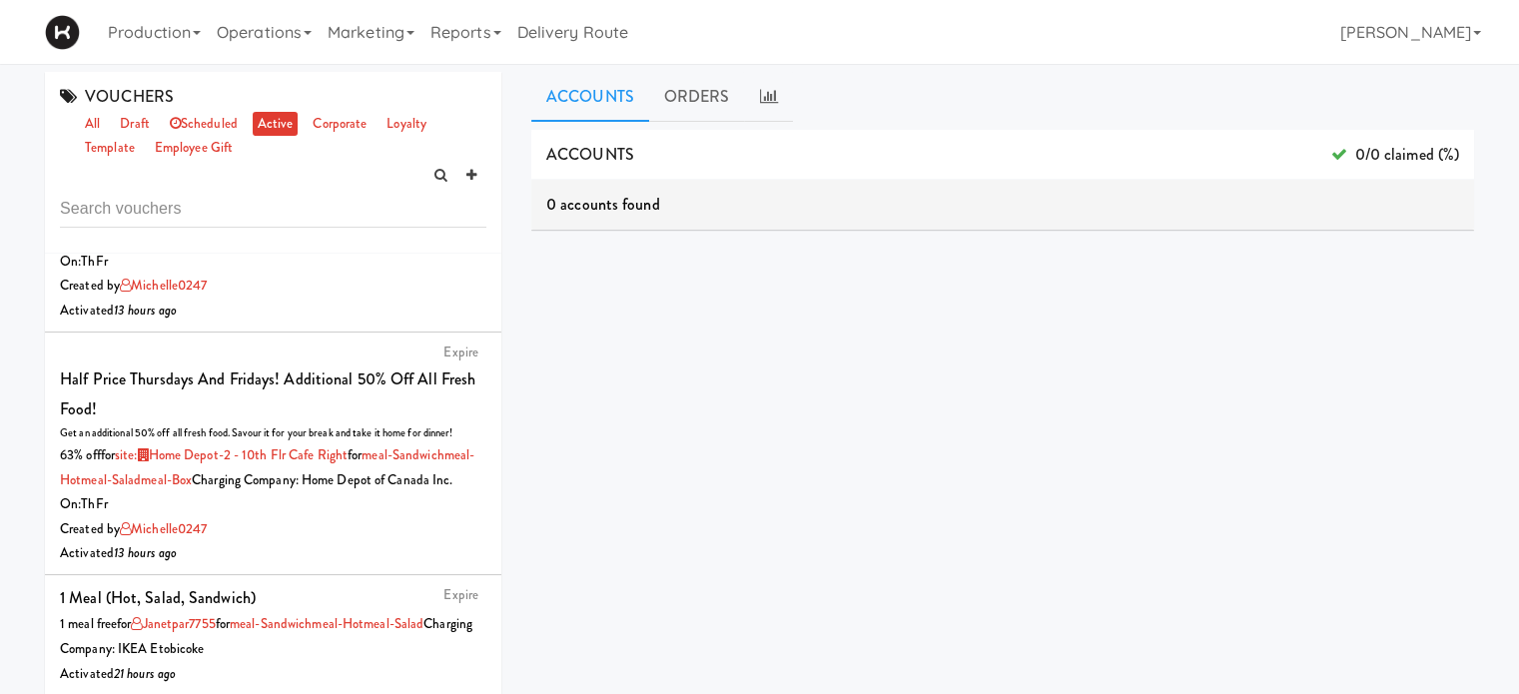
scroll to position [638, 0]
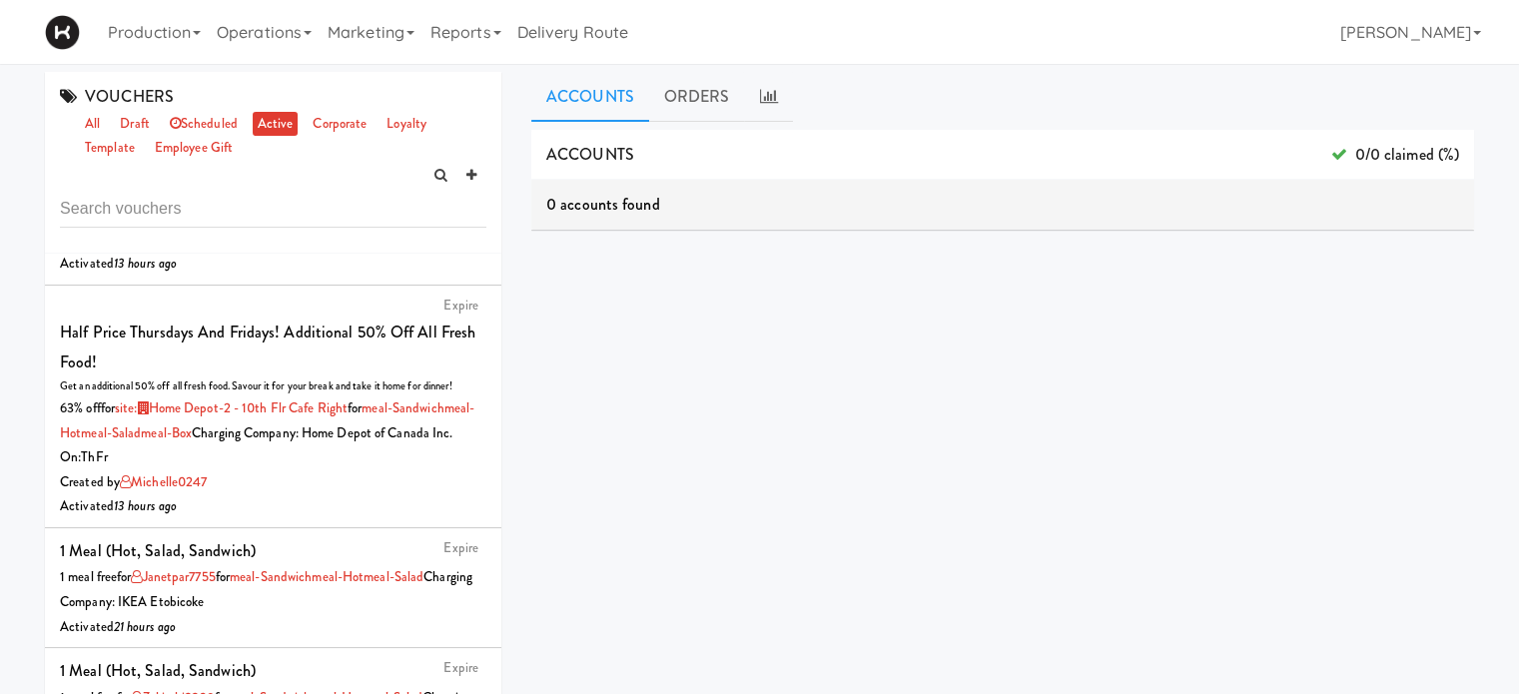
click at [630, 415] on div "ACCOUNTS 0/0 claimed (%) 0 accounts found ORDERS 0 orders found dashboard/99" at bounding box center [1002, 504] width 943 height 749
